Goal: Task Accomplishment & Management: Manage account settings

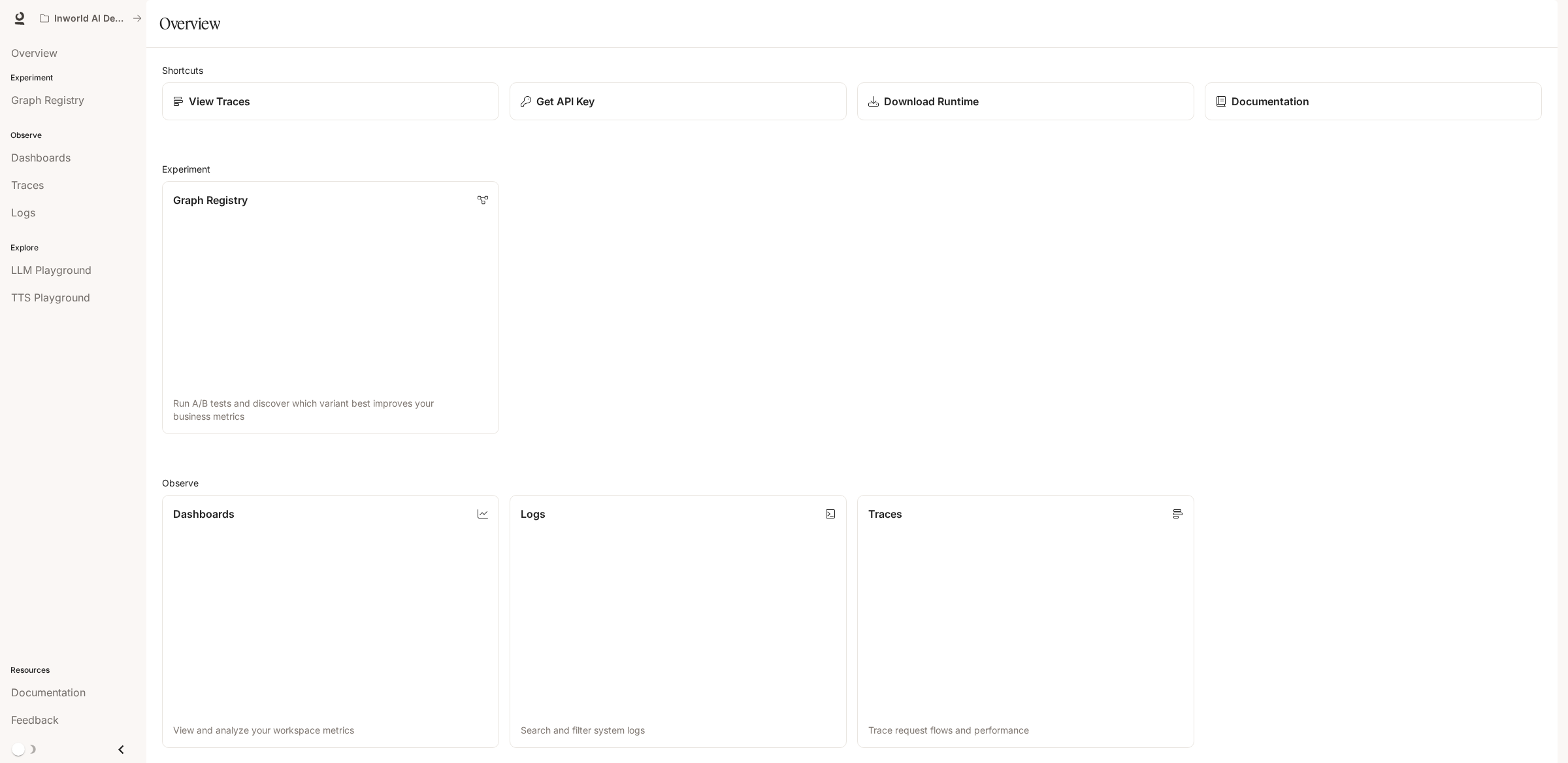
click at [1478, 14] on span "Documentation" at bounding box center [1479, 18] width 65 height 16
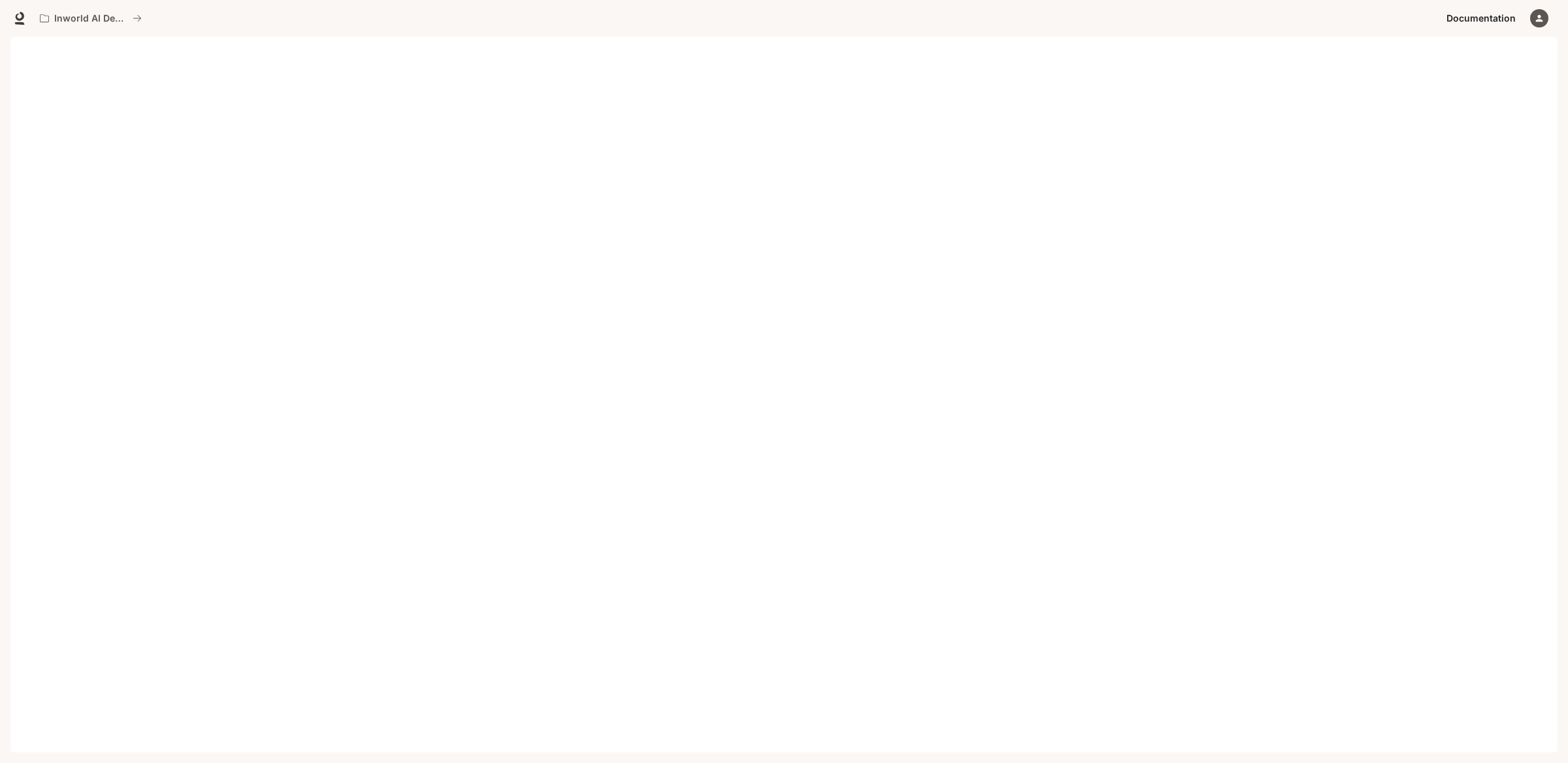
click at [1535, 13] on icon "button" at bounding box center [1539, 18] width 10 height 10
click at [1461, 95] on span "Billing" at bounding box center [1457, 96] width 169 height 13
